Goal: Communication & Community: Answer question/provide support

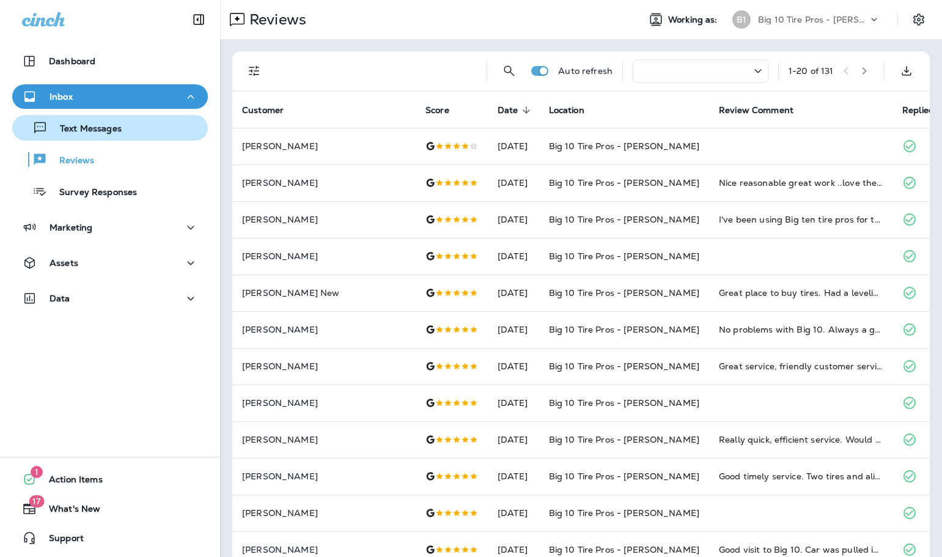
click at [91, 130] on p "Text Messages" at bounding box center [85, 130] width 74 height 12
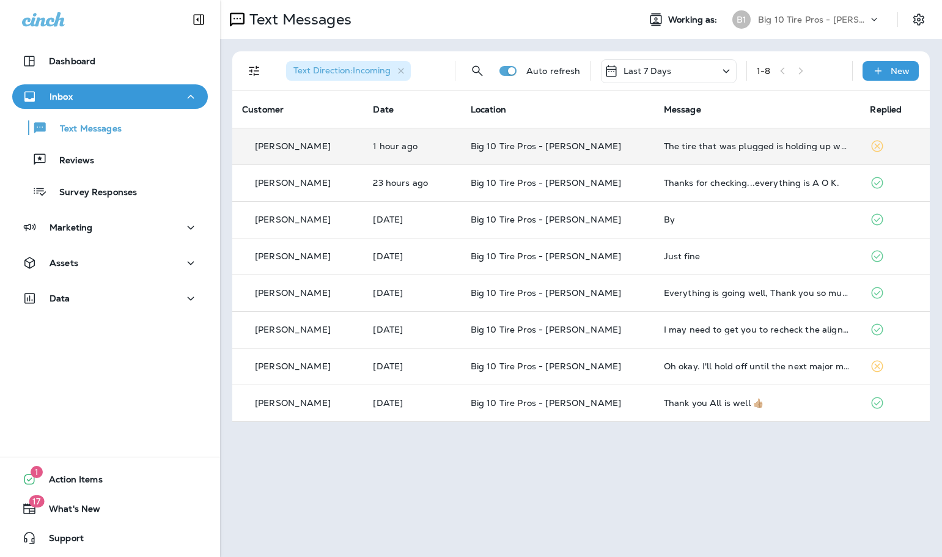
click at [730, 147] on div "The tire that was plugged is holding up well." at bounding box center [757, 146] width 187 height 10
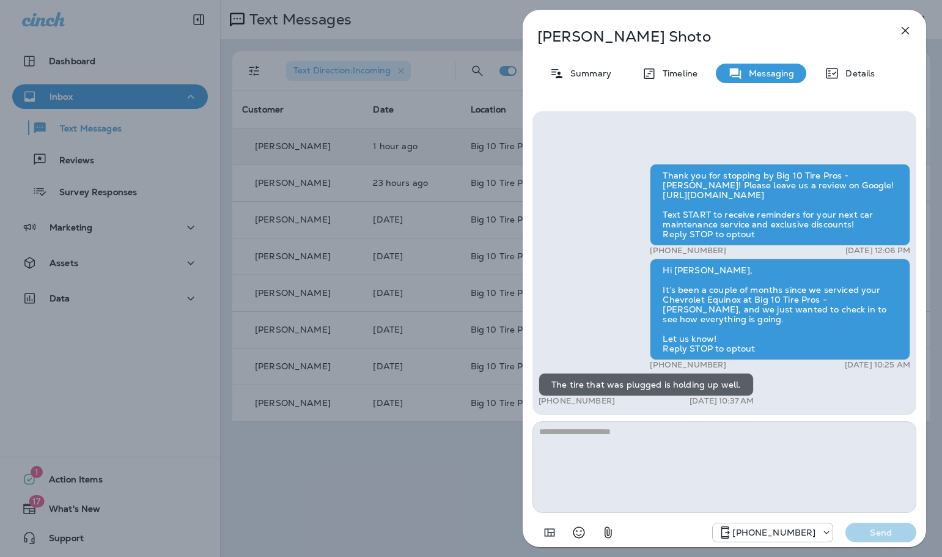
click at [654, 451] on textarea at bounding box center [725, 467] width 384 height 92
type textarea "*"
type textarea "**********"
click at [882, 531] on p "Send" at bounding box center [881, 532] width 51 height 11
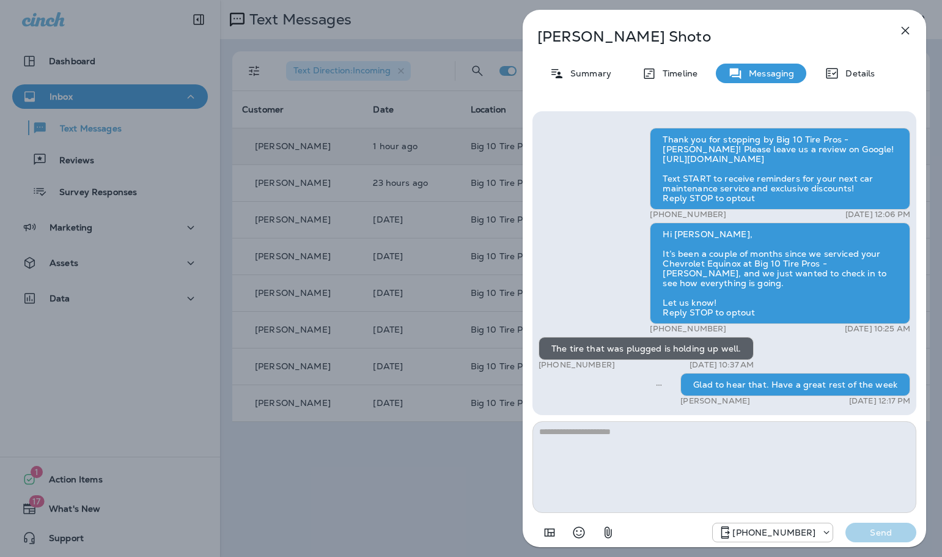
click at [907, 28] on icon "button" at bounding box center [906, 31] width 8 height 8
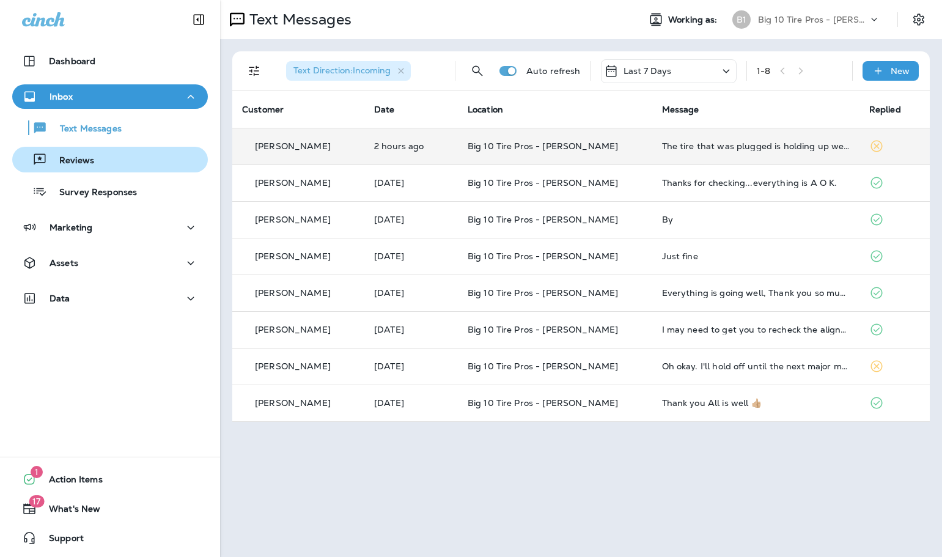
click at [85, 158] on p "Reviews" at bounding box center [70, 161] width 47 height 12
